Goal: Find specific page/section: Find specific page/section

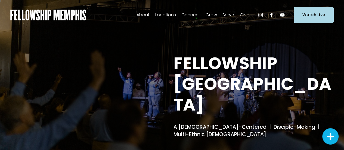
click at [0, 0] on span "Staff" at bounding box center [0, 0] width 0 height 0
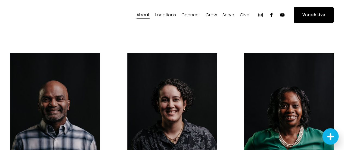
click at [0, 0] on span "Careers" at bounding box center [0, 0] width 0 height 0
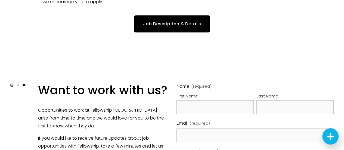
scroll to position [243, 0]
